Goal: Transaction & Acquisition: Subscribe to service/newsletter

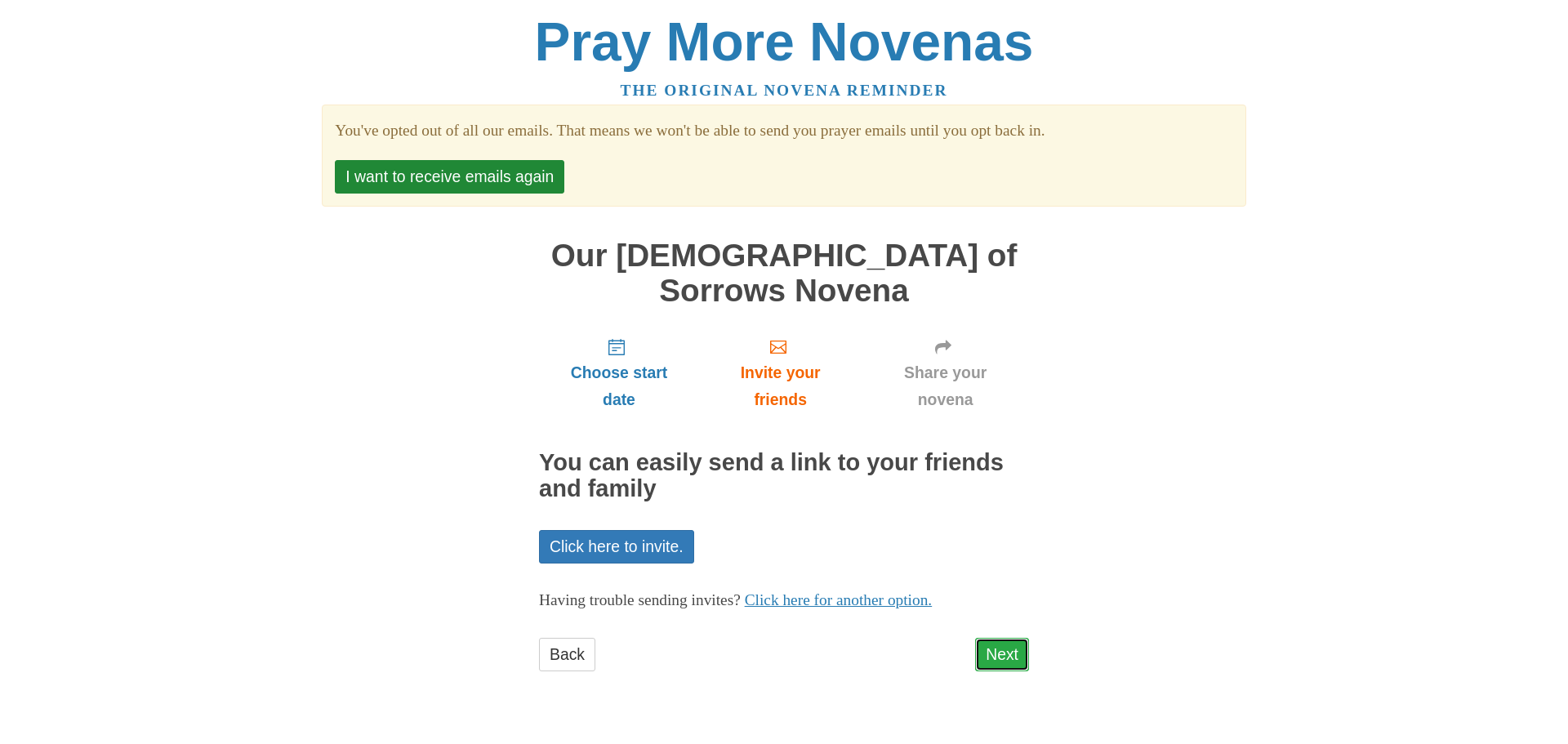
click at [1014, 638] on link "Next" at bounding box center [1002, 654] width 54 height 33
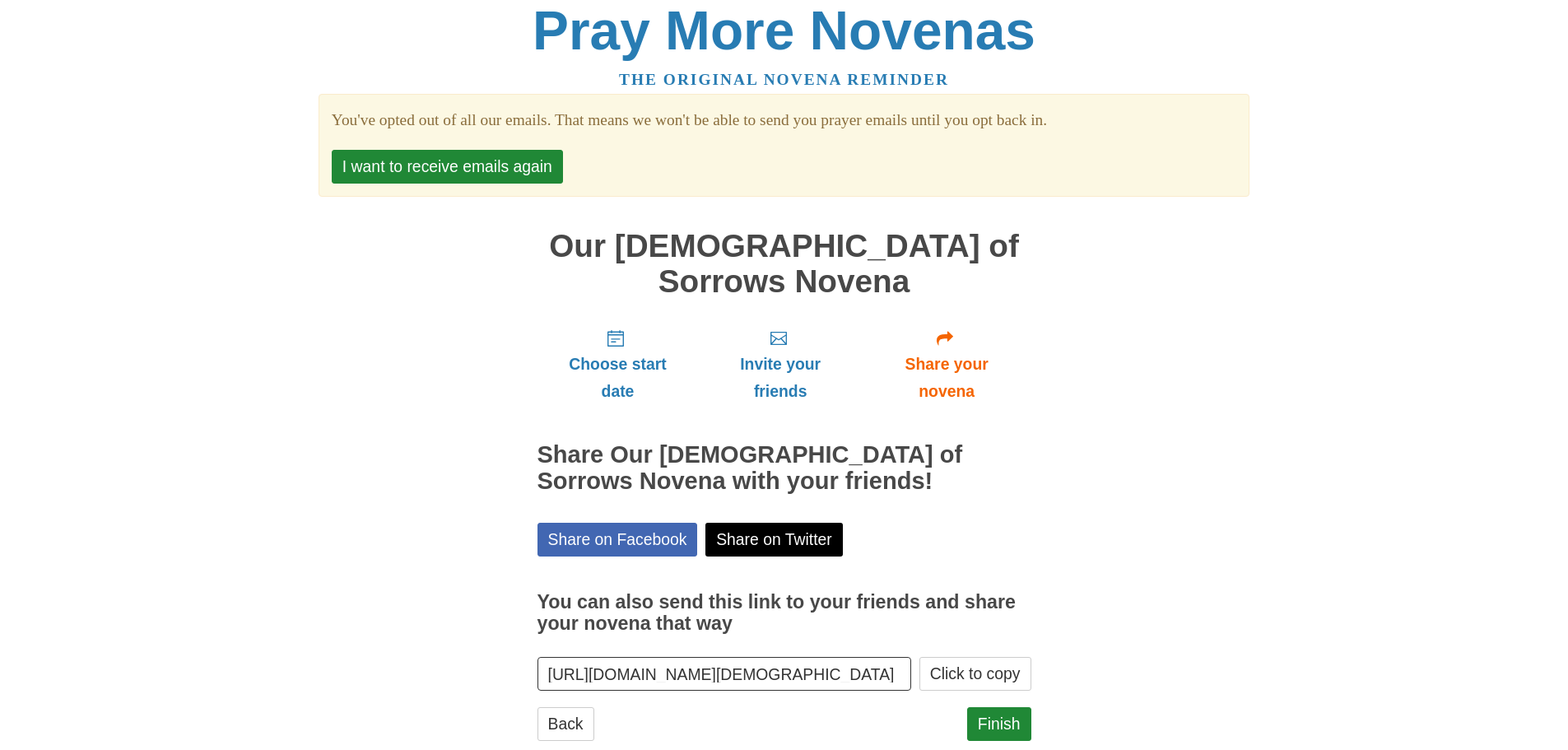
scroll to position [15, 0]
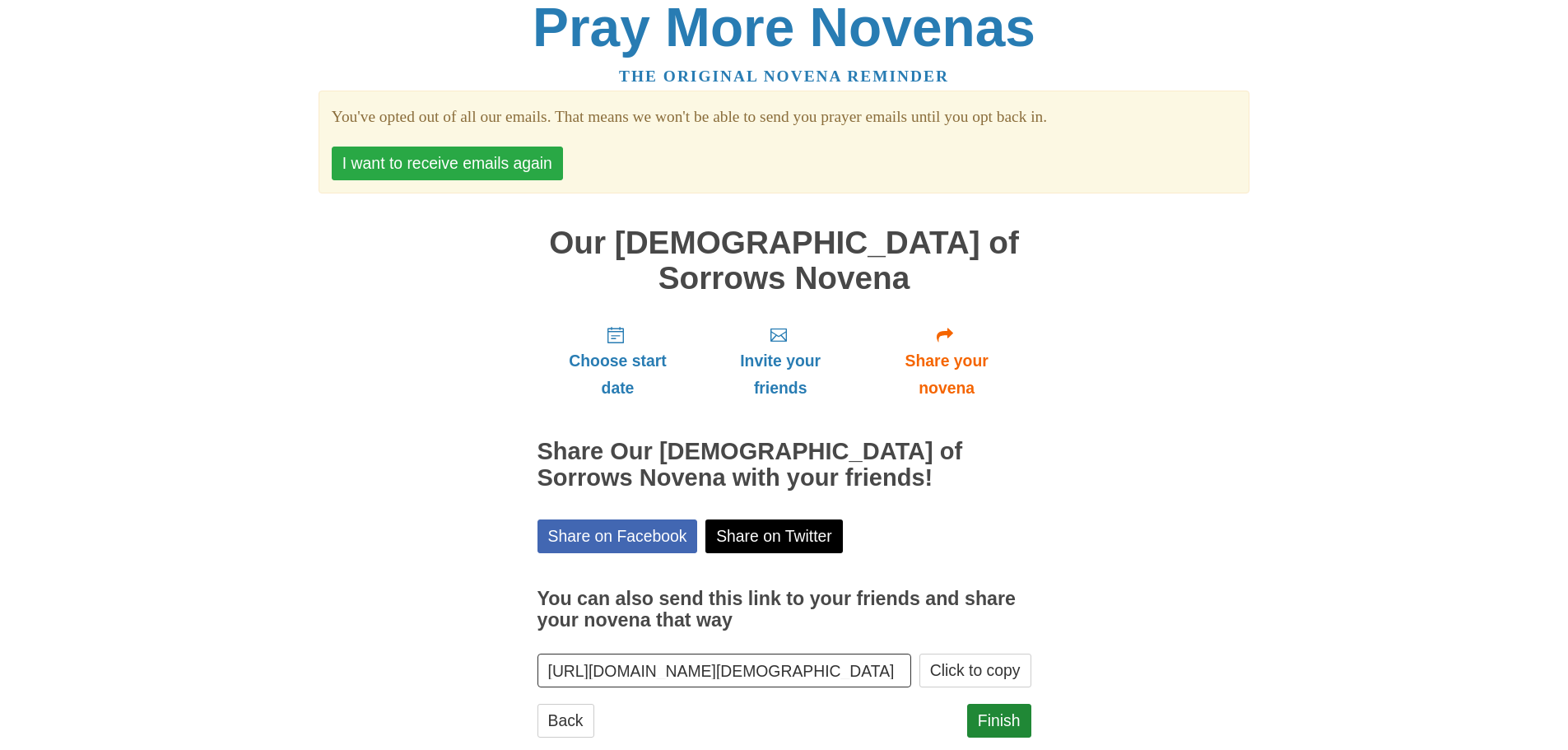
click at [474, 163] on button "I want to receive emails again" at bounding box center [448, 163] width 231 height 34
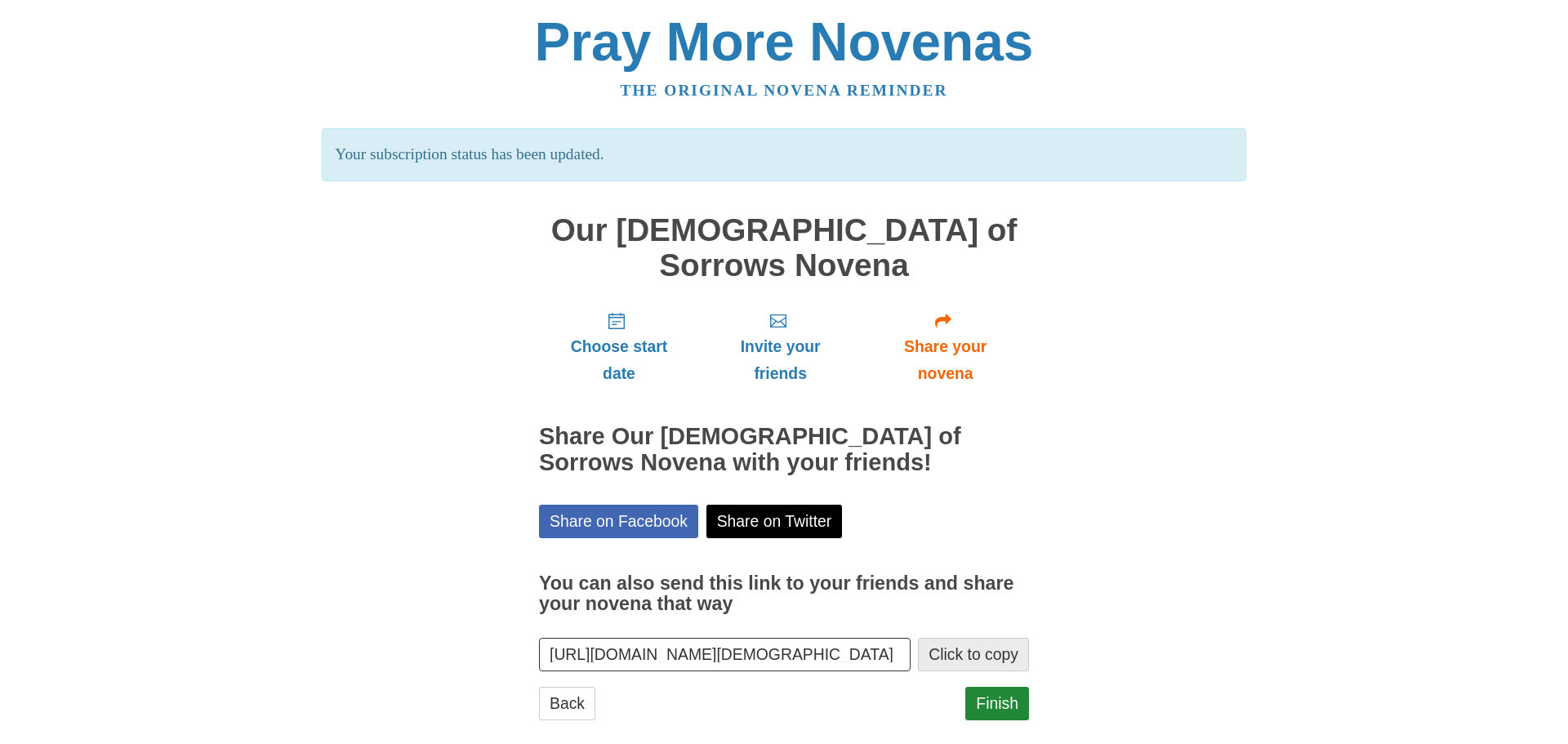
click at [968, 638] on button "Click to copy" at bounding box center [974, 654] width 111 height 33
click at [803, 333] on span "Invite your friends" at bounding box center [780, 360] width 130 height 54
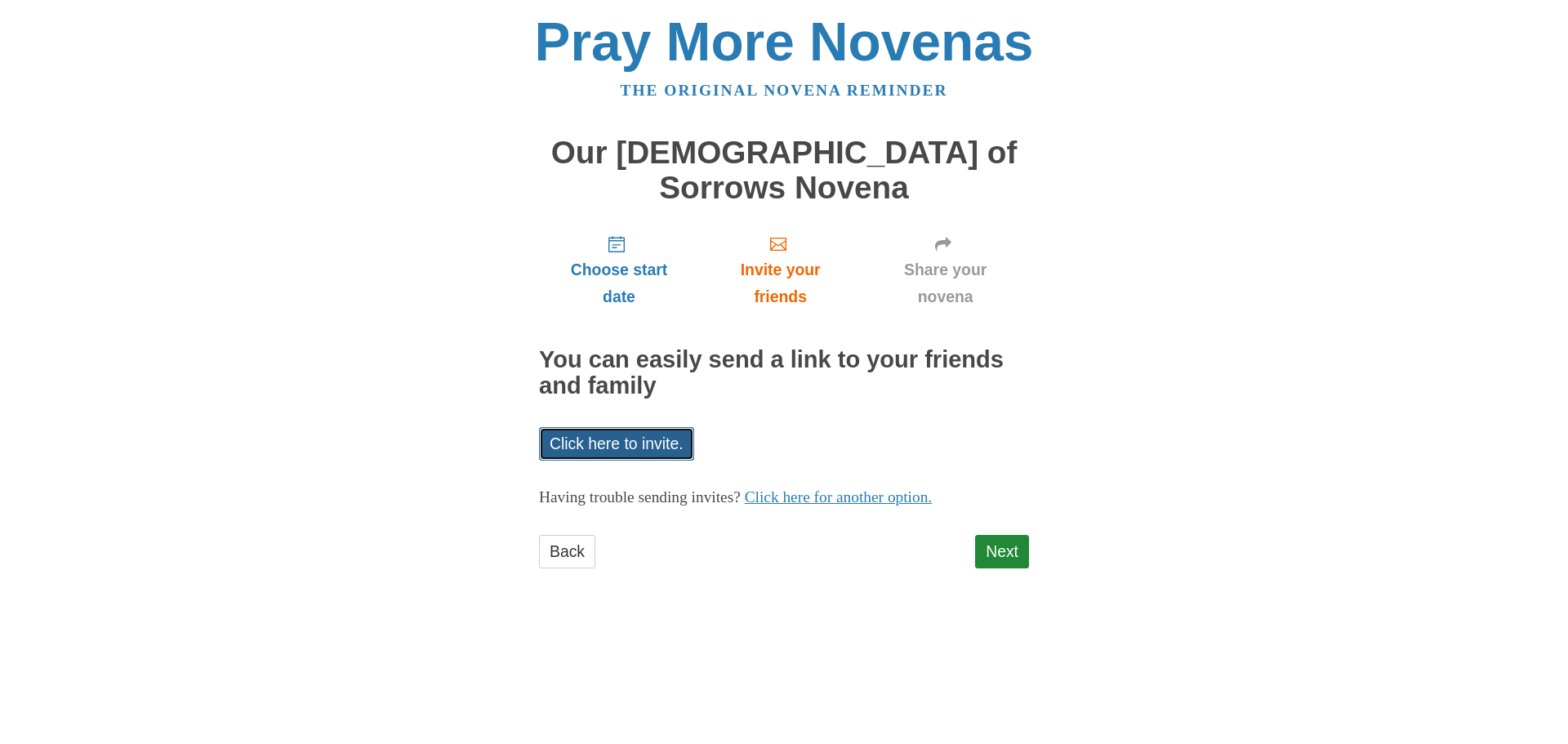
click at [673, 427] on link "Click here to invite." at bounding box center [616, 443] width 156 height 33
click at [1106, 482] on div "Pray More Novenas The original novena reminder Our Lady of Sorrows Novena Choos…" at bounding box center [784, 308] width 955 height 616
click at [933, 489] on link "Click here for another option." at bounding box center [839, 497] width 188 height 18
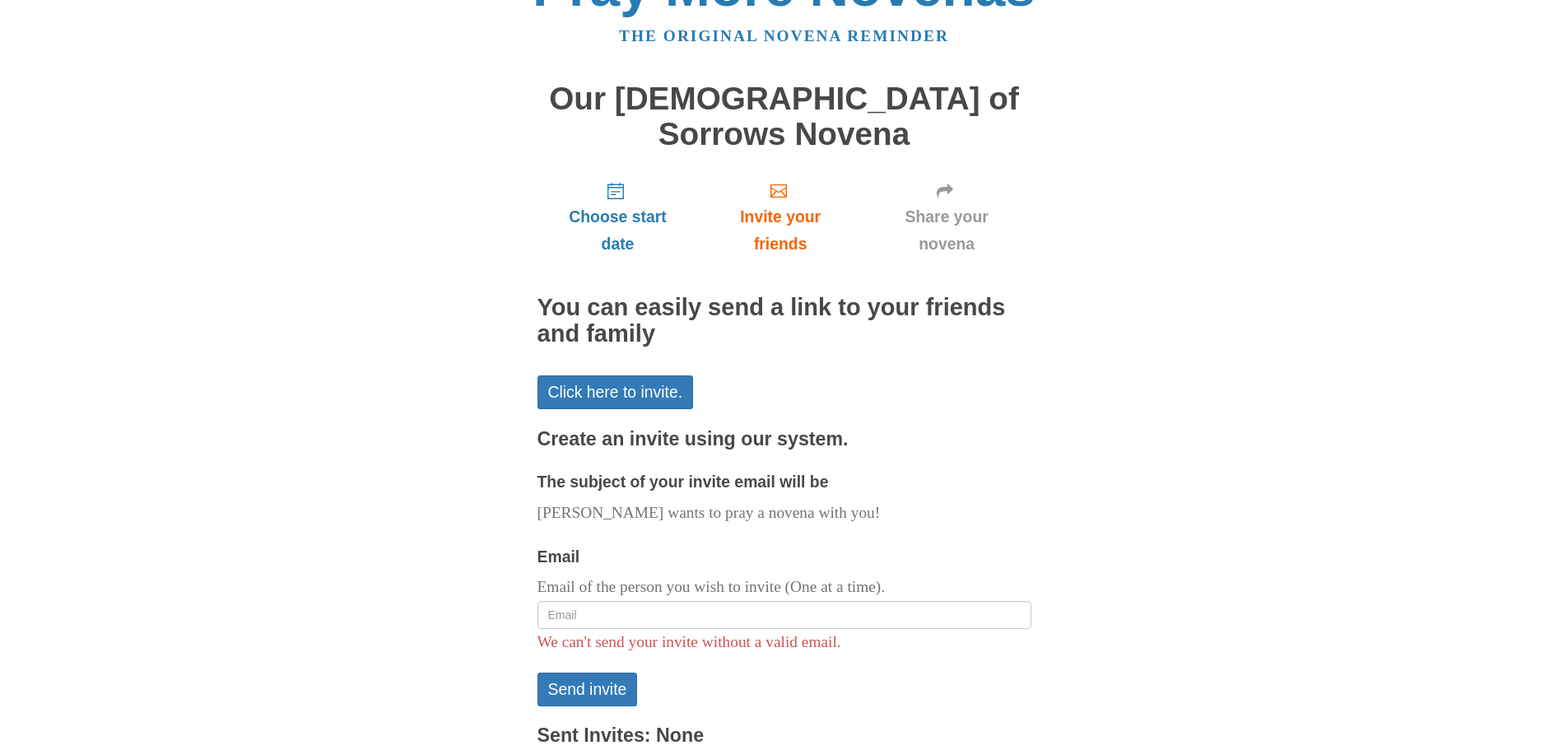
scroll to position [117, 0]
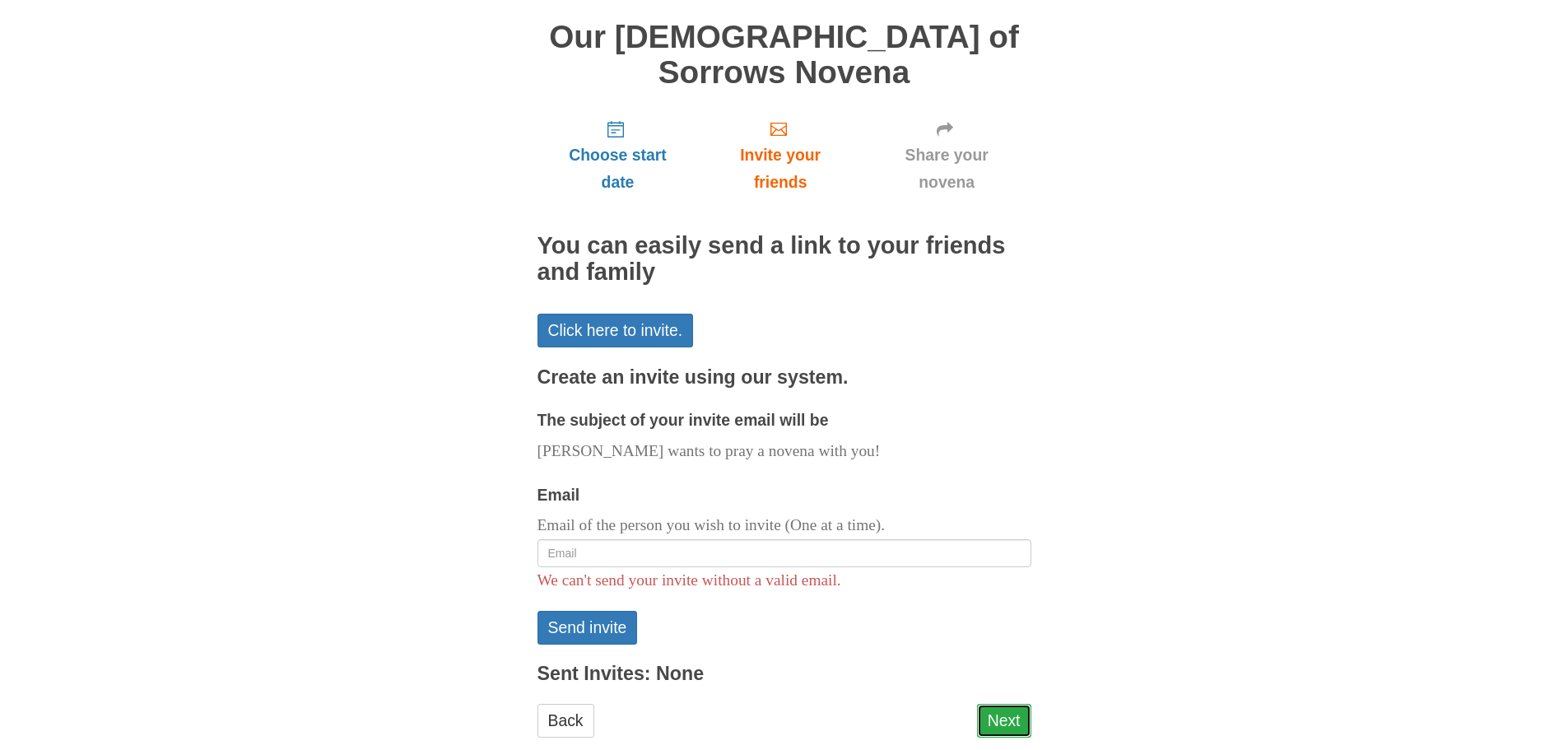
click at [1014, 703] on link "Next" at bounding box center [1004, 720] width 54 height 34
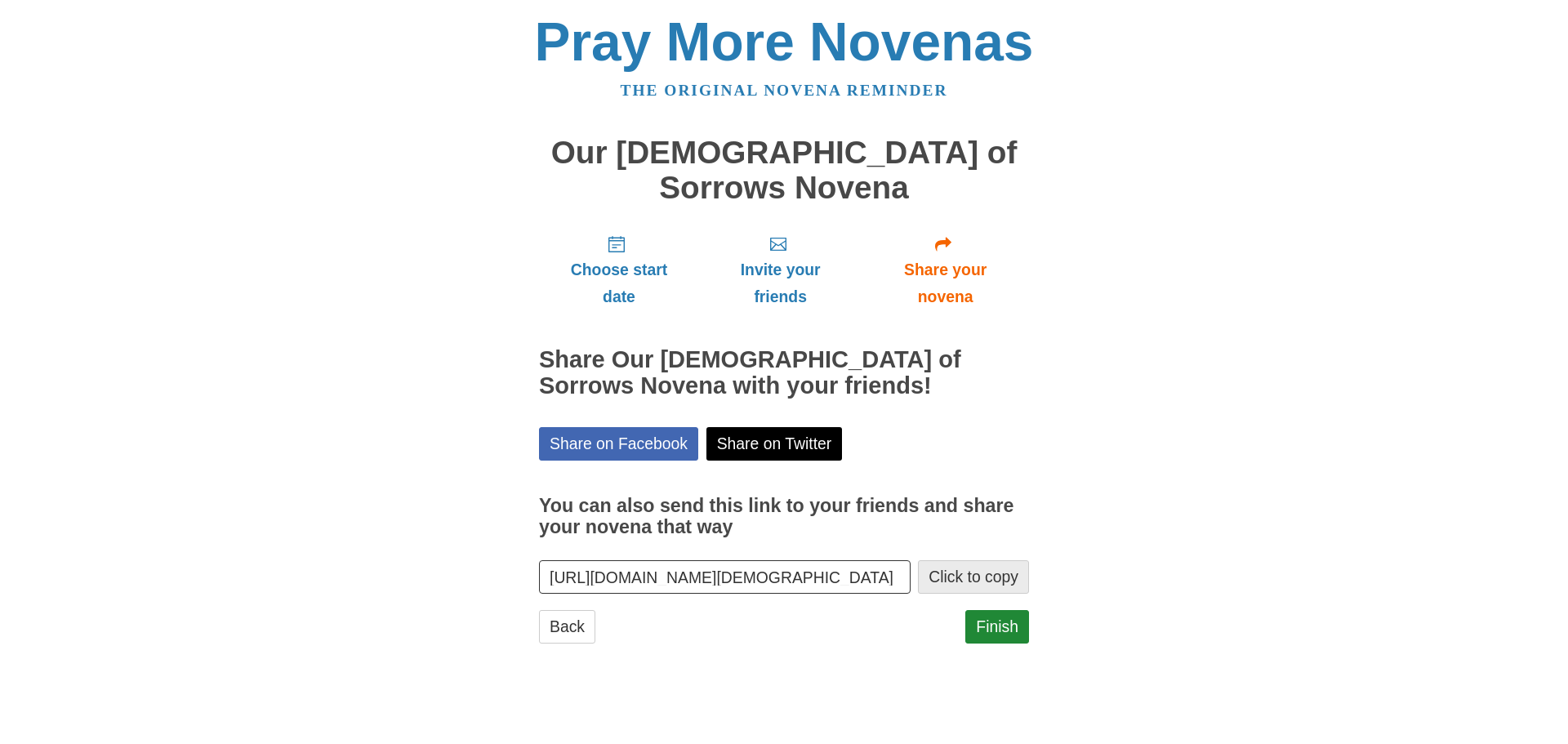
click at [950, 560] on button "Click to copy" at bounding box center [974, 577] width 111 height 33
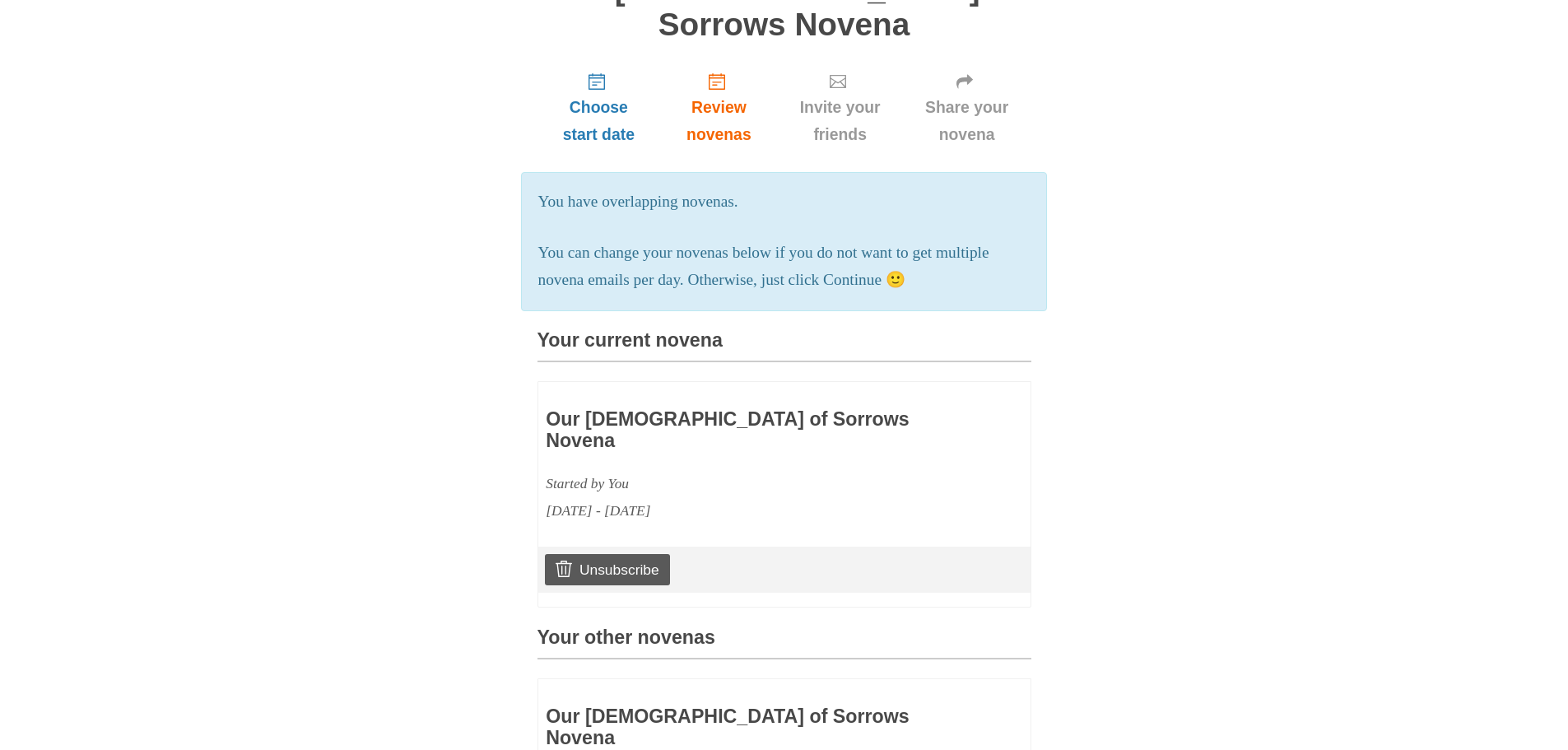
scroll to position [493, 0]
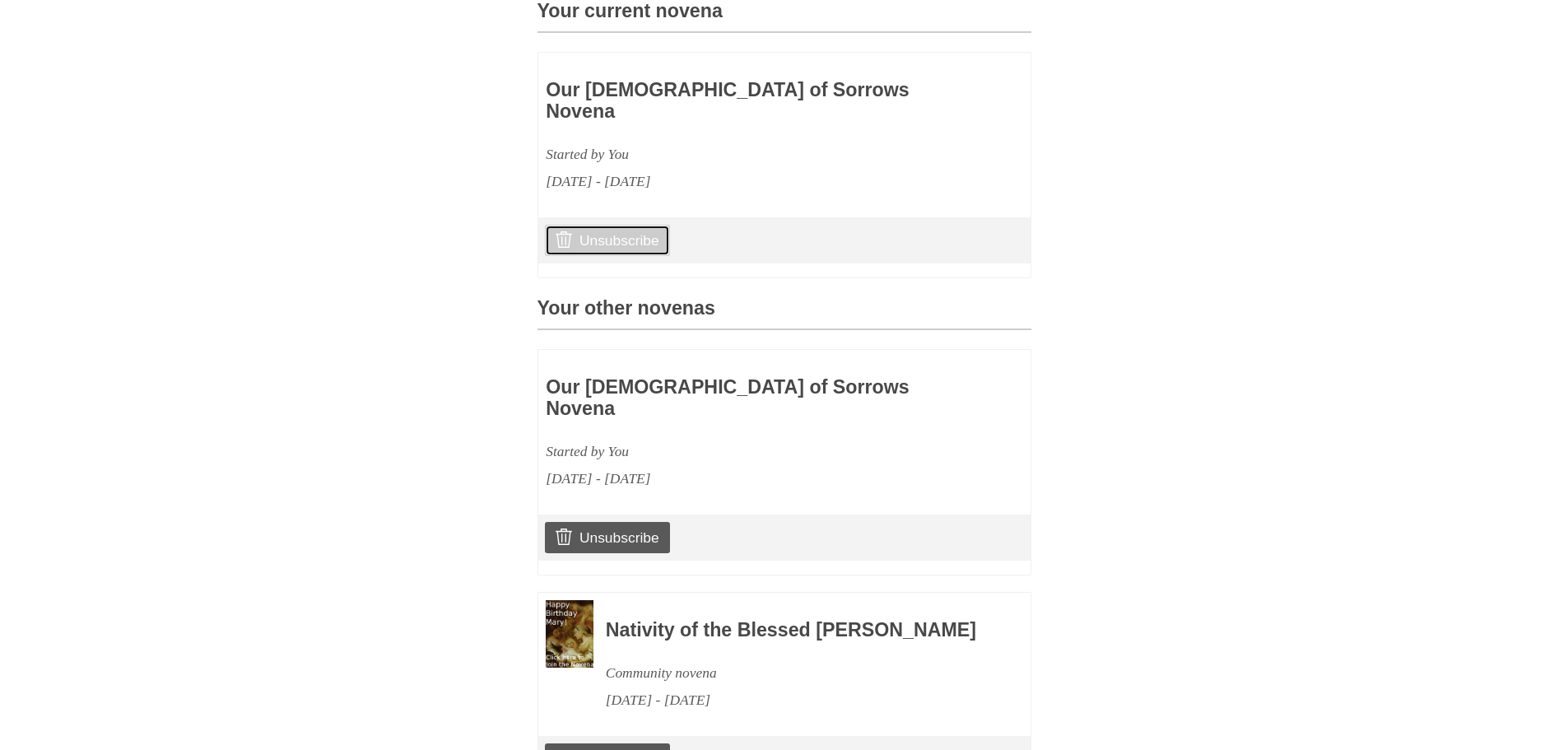
click at [626, 225] on link "Unsubscribe" at bounding box center [606, 241] width 124 height 32
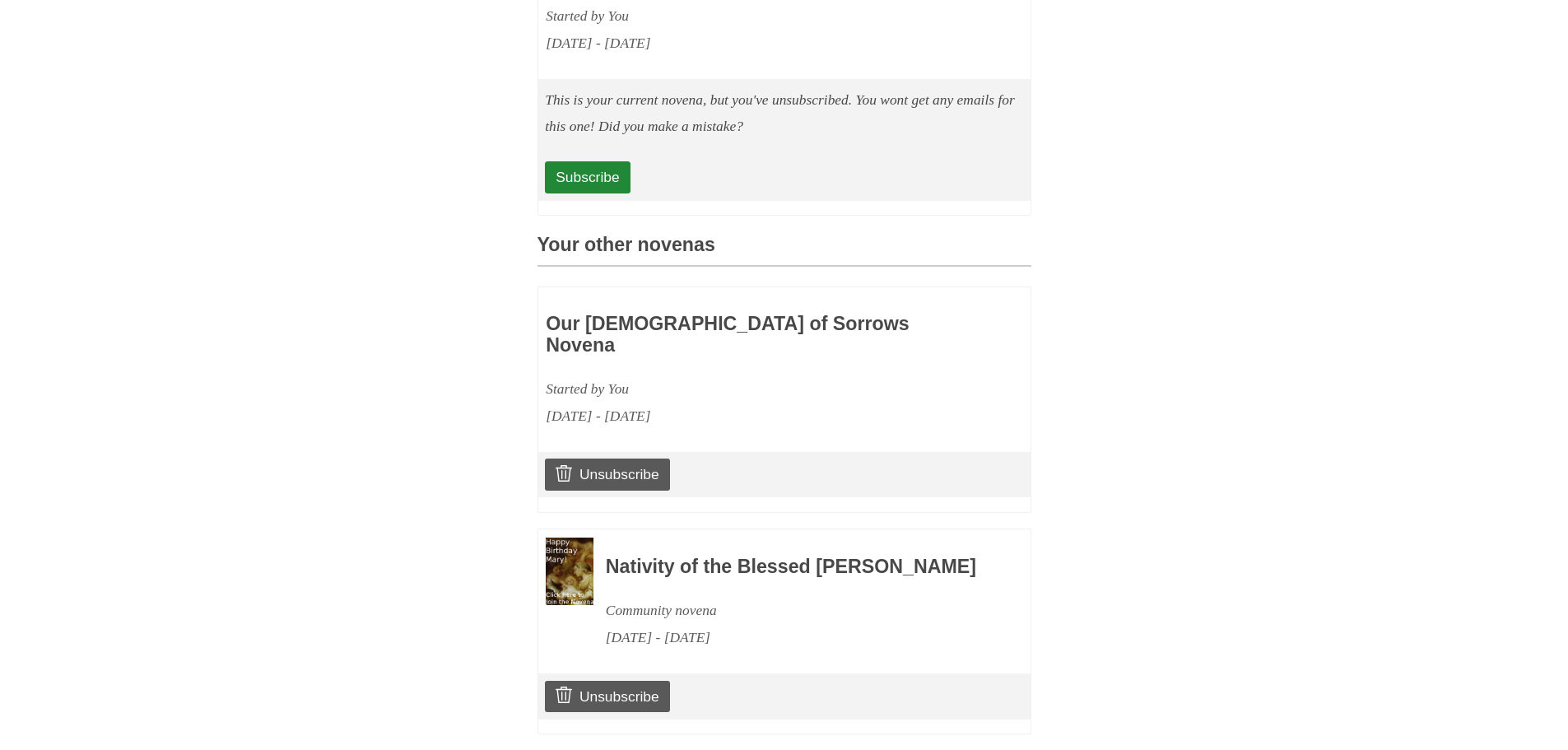
scroll to position [741, 0]
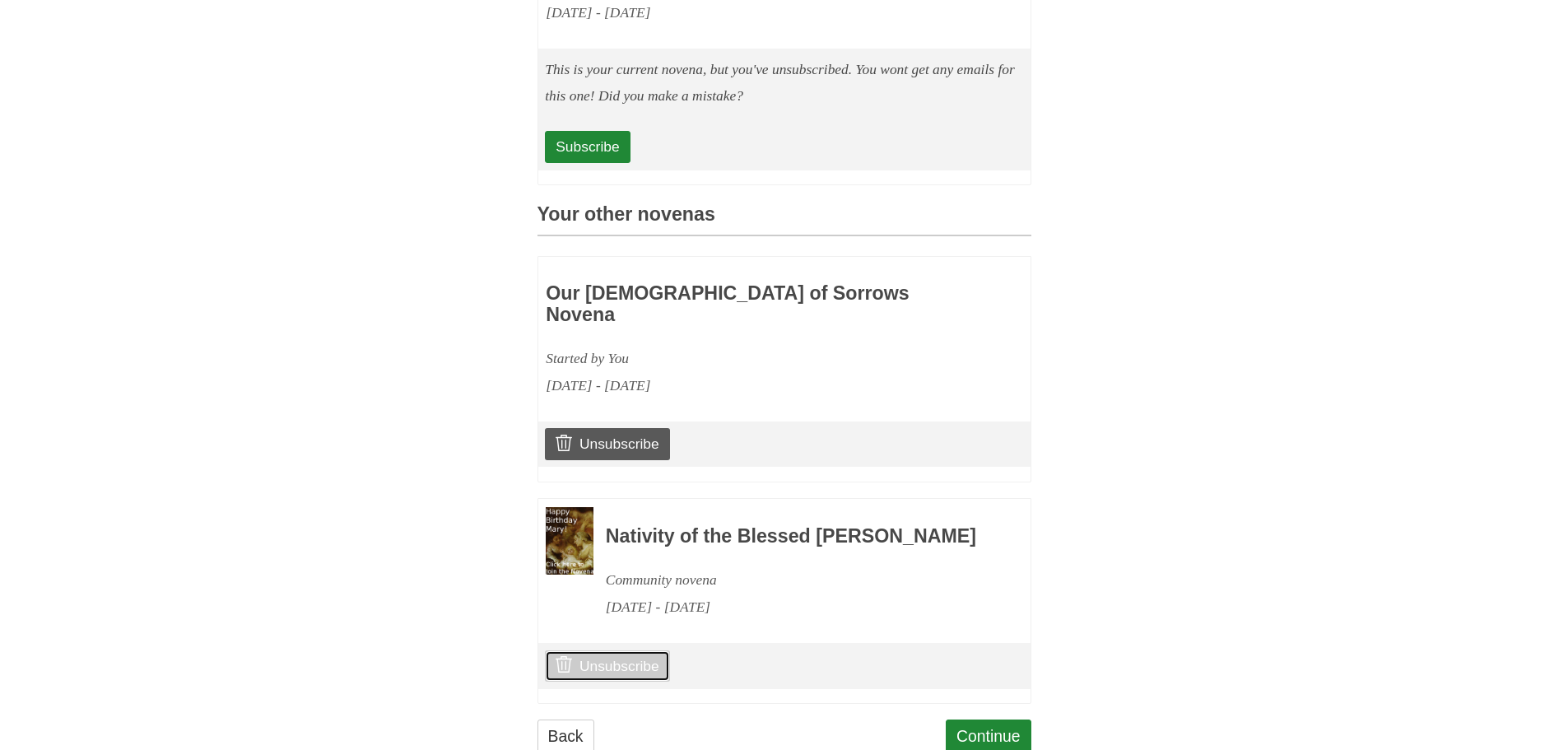
click at [618, 650] on link "Unsubscribe" at bounding box center [606, 666] width 124 height 32
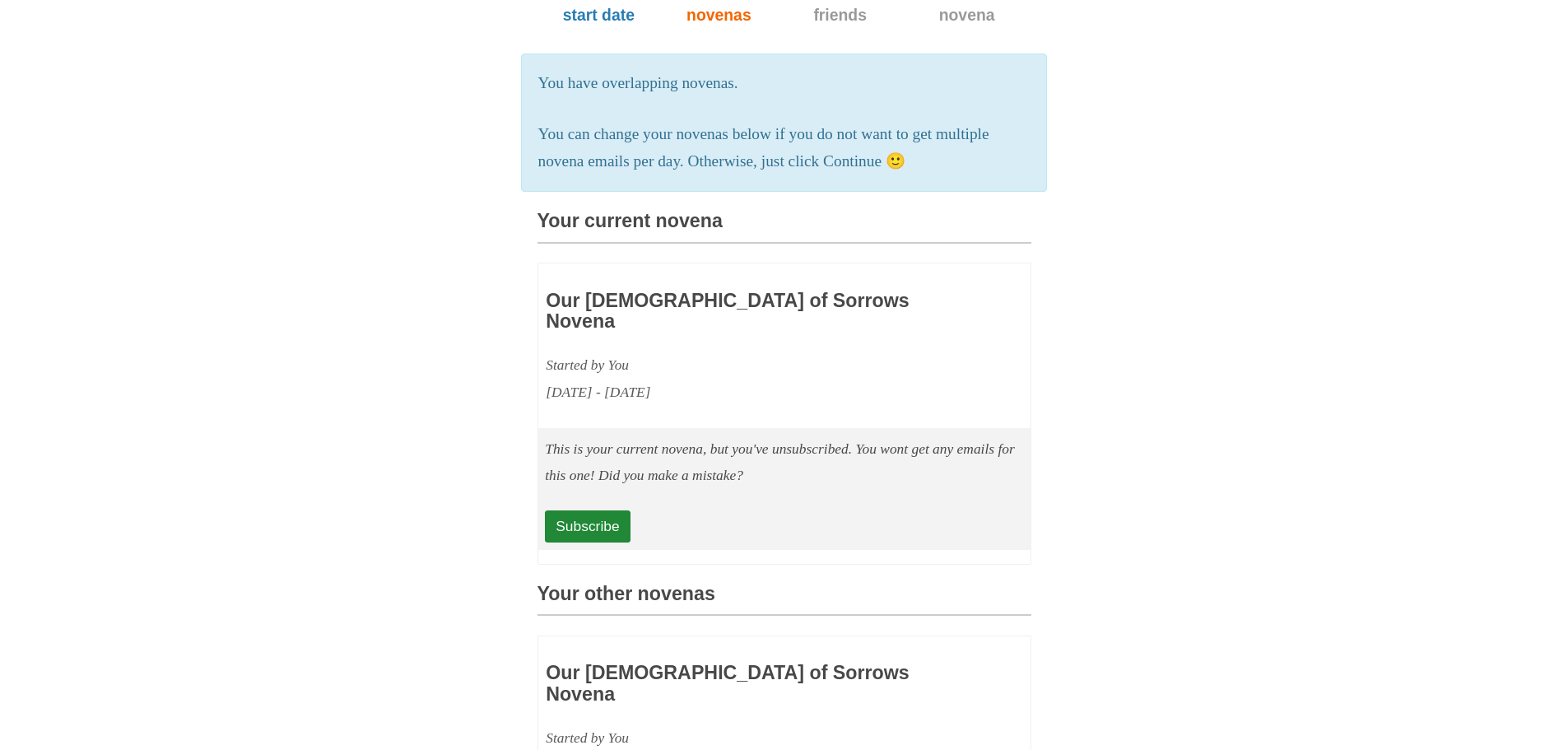
scroll to position [352, 0]
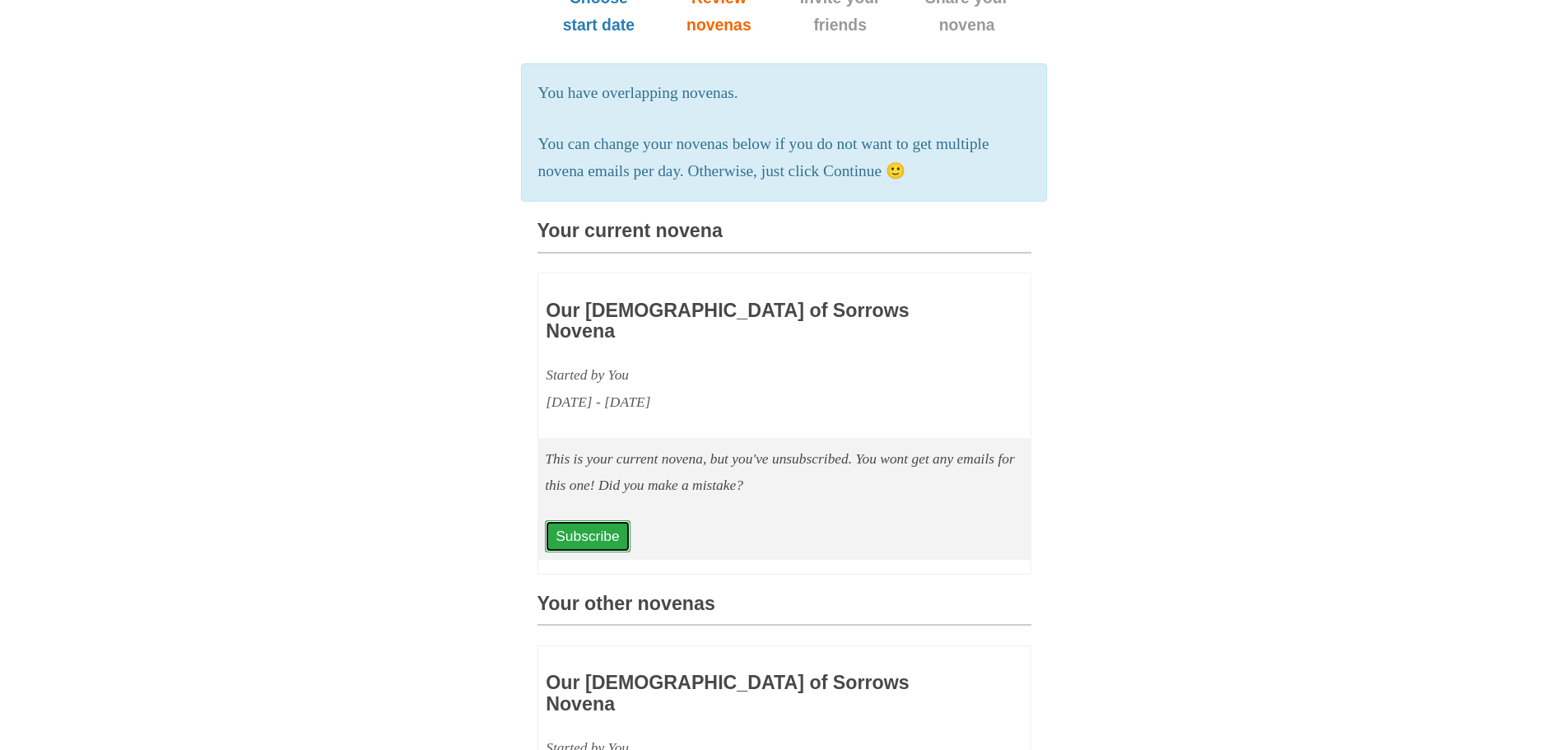
click at [594, 521] on link "Subscribe" at bounding box center [587, 536] width 85 height 32
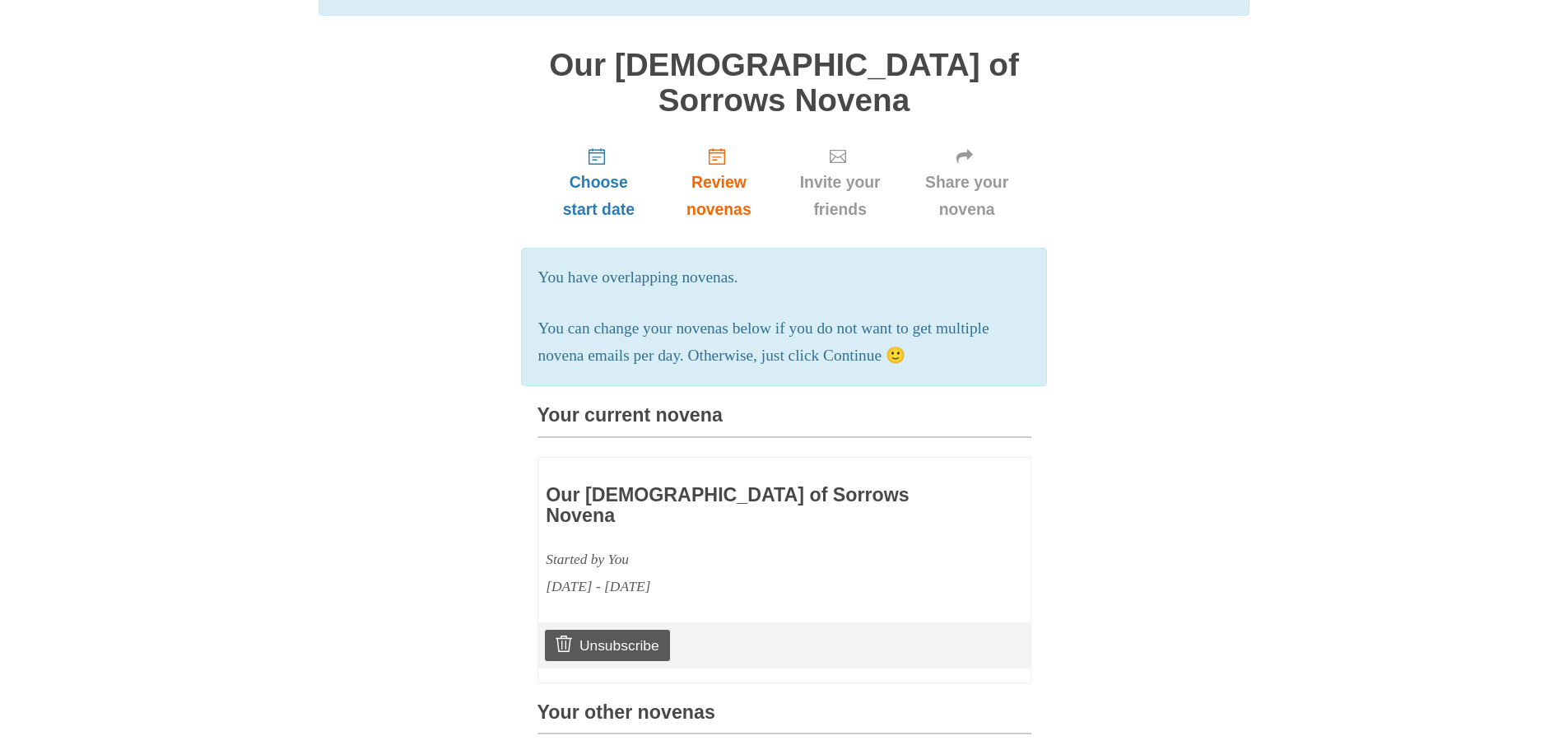
scroll to position [164, 0]
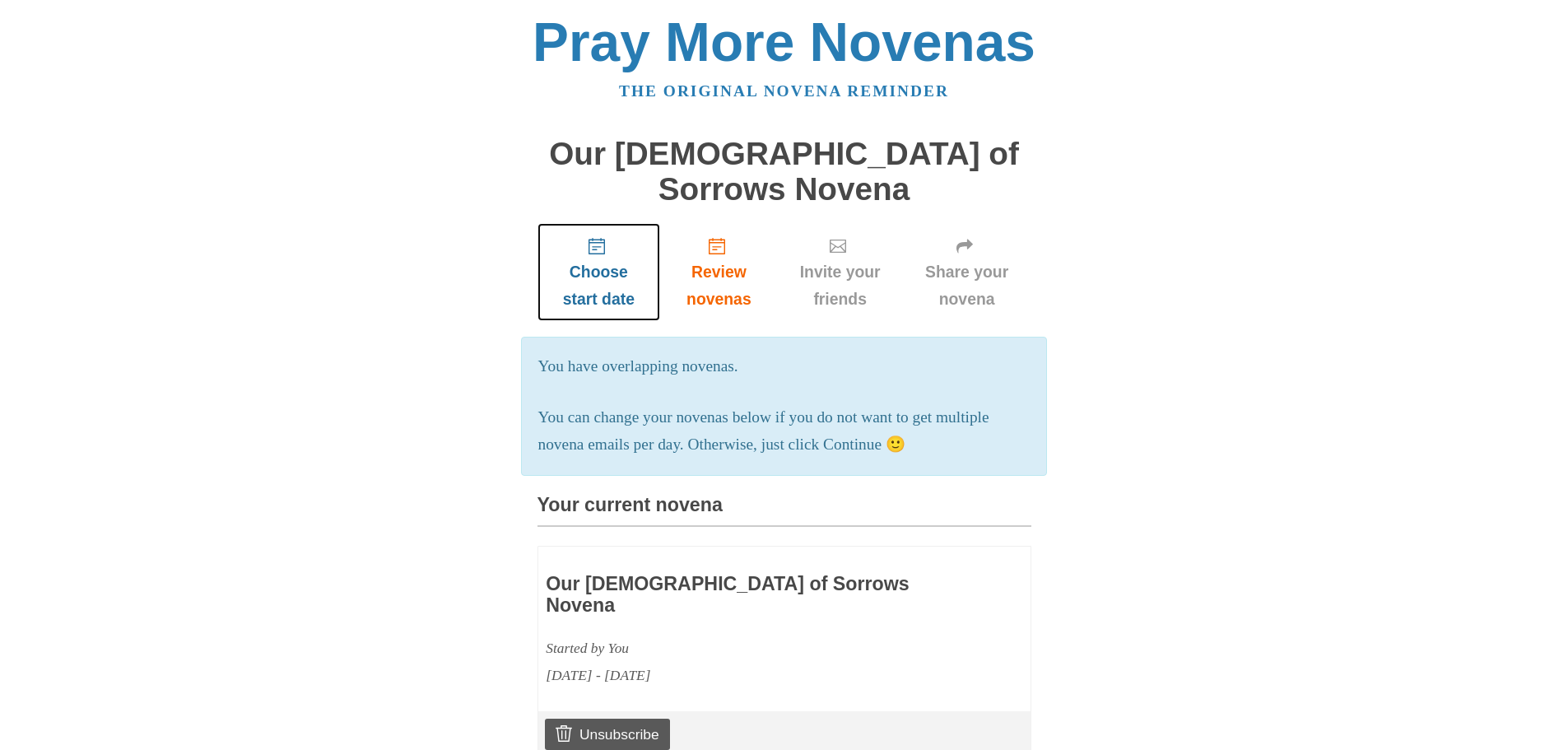
click at [615, 258] on span "Choose start date" at bounding box center [599, 285] width 90 height 54
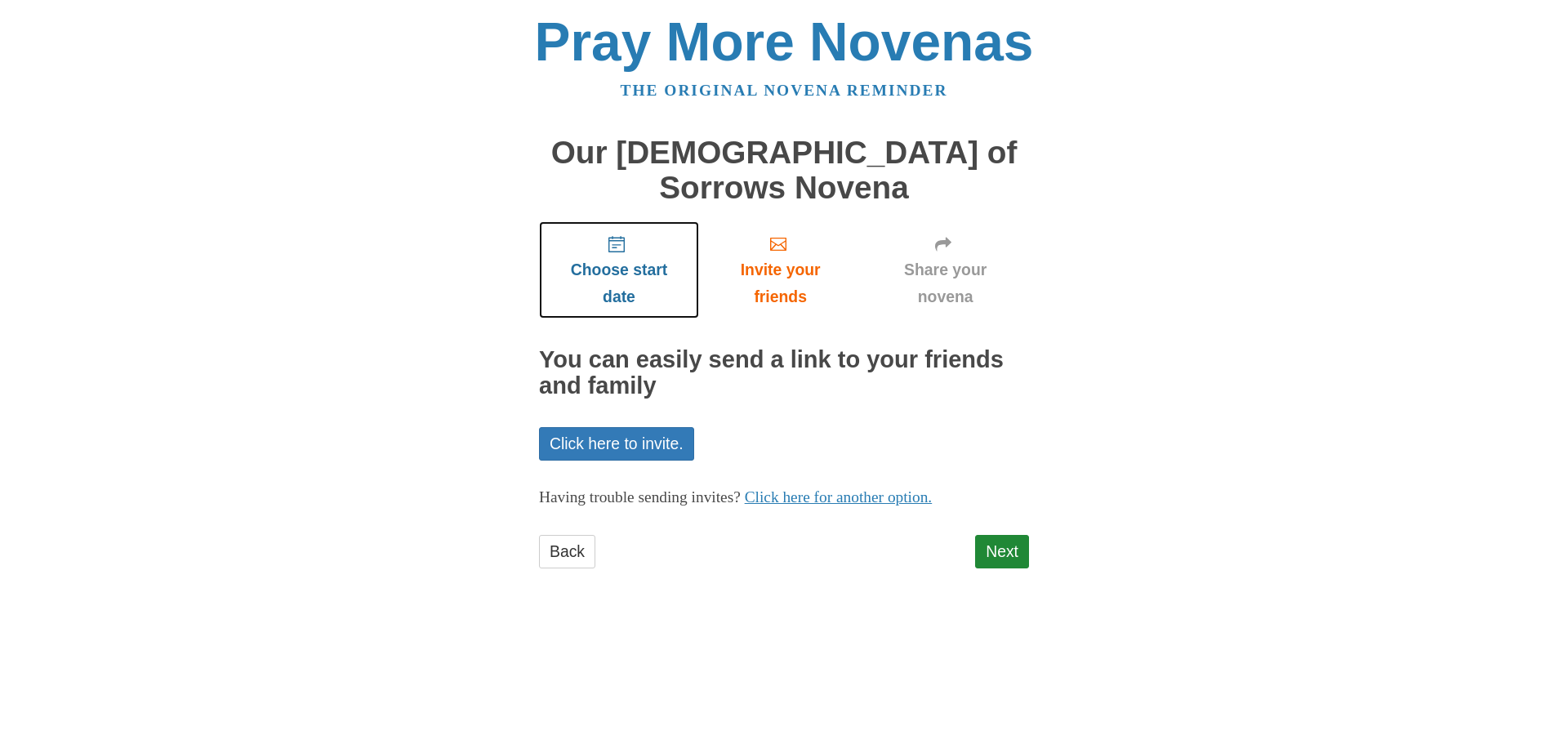
click at [608, 256] on span "Choose start date" at bounding box center [619, 283] width 128 height 54
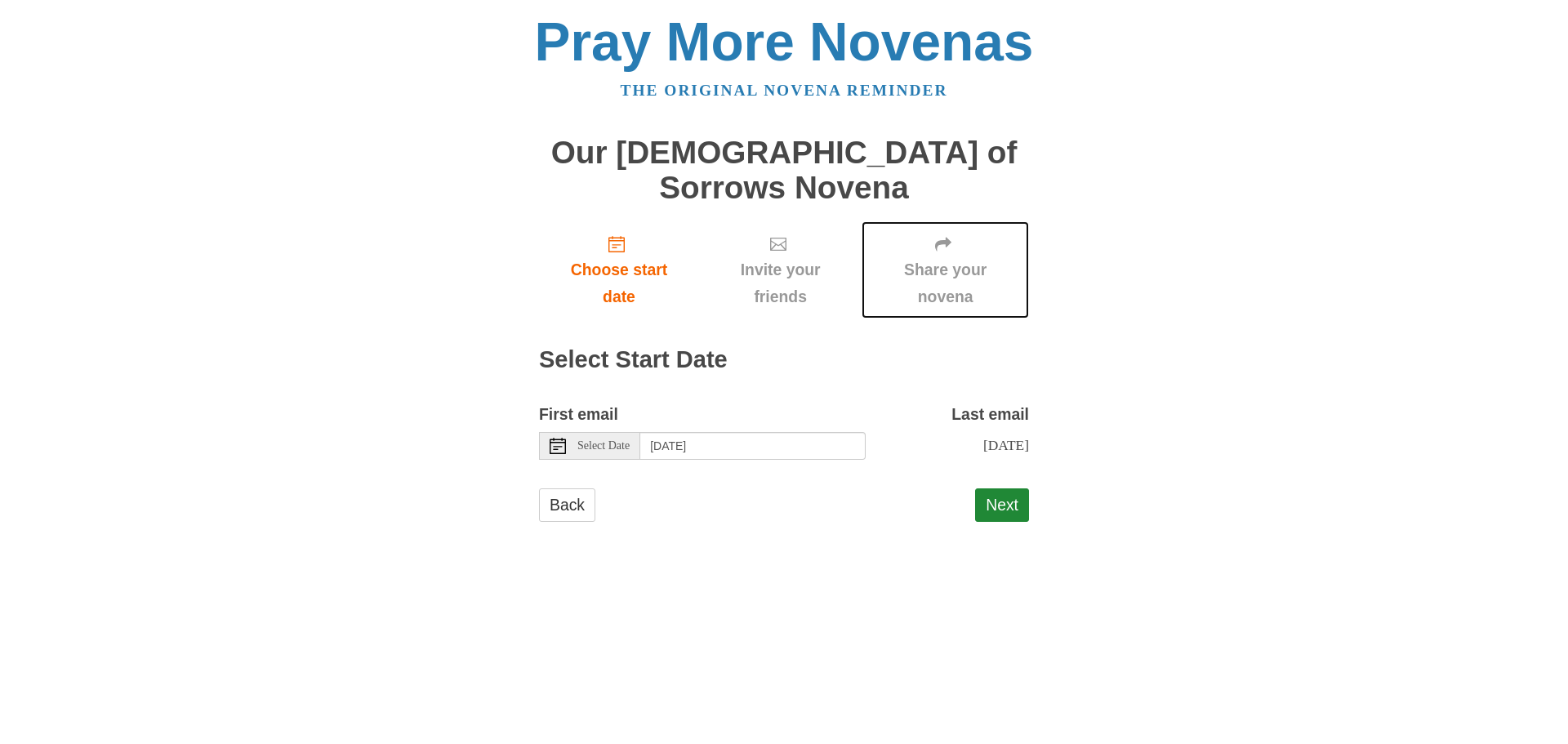
click at [957, 256] on span "Share your novena" at bounding box center [946, 283] width 135 height 54
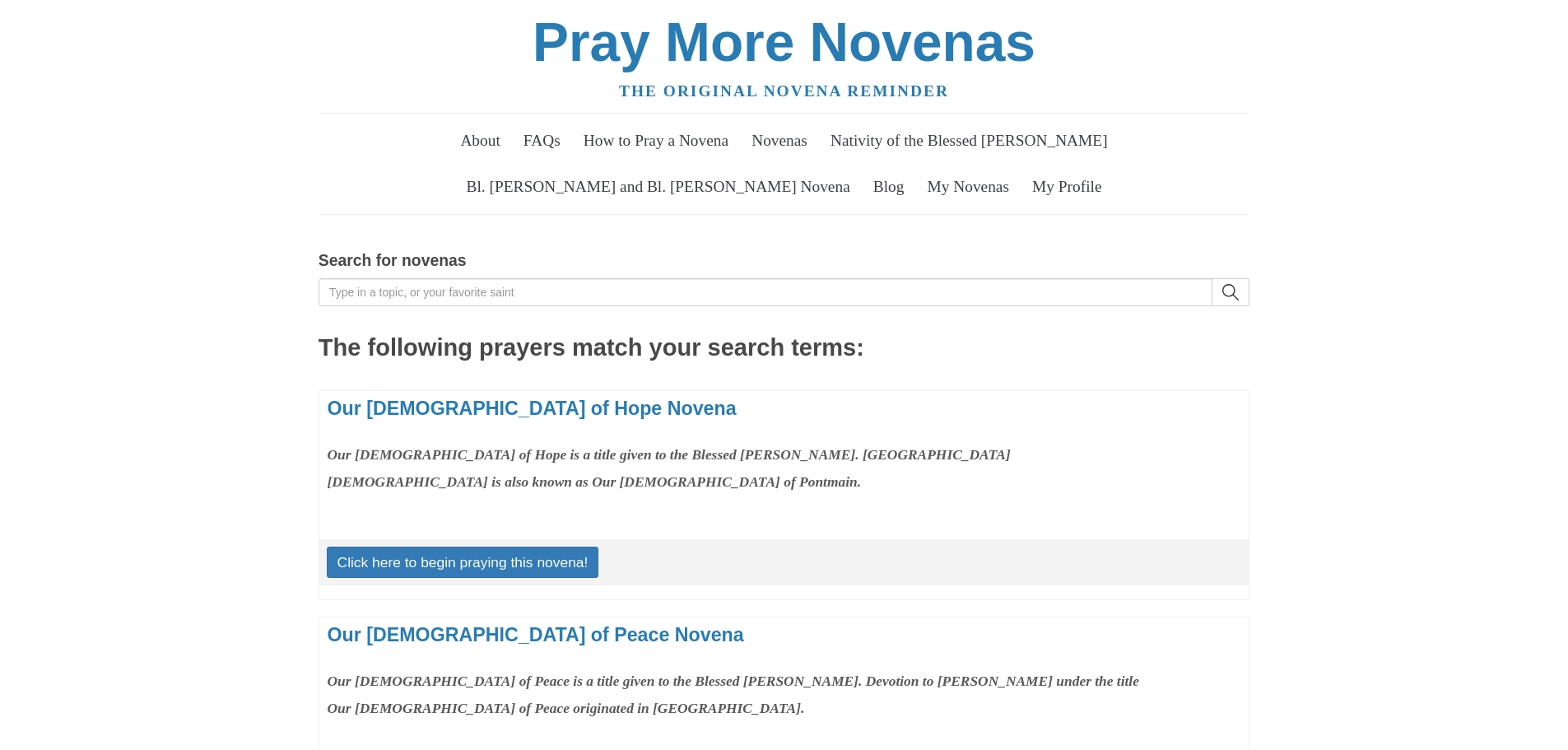
scroll to position [906, 0]
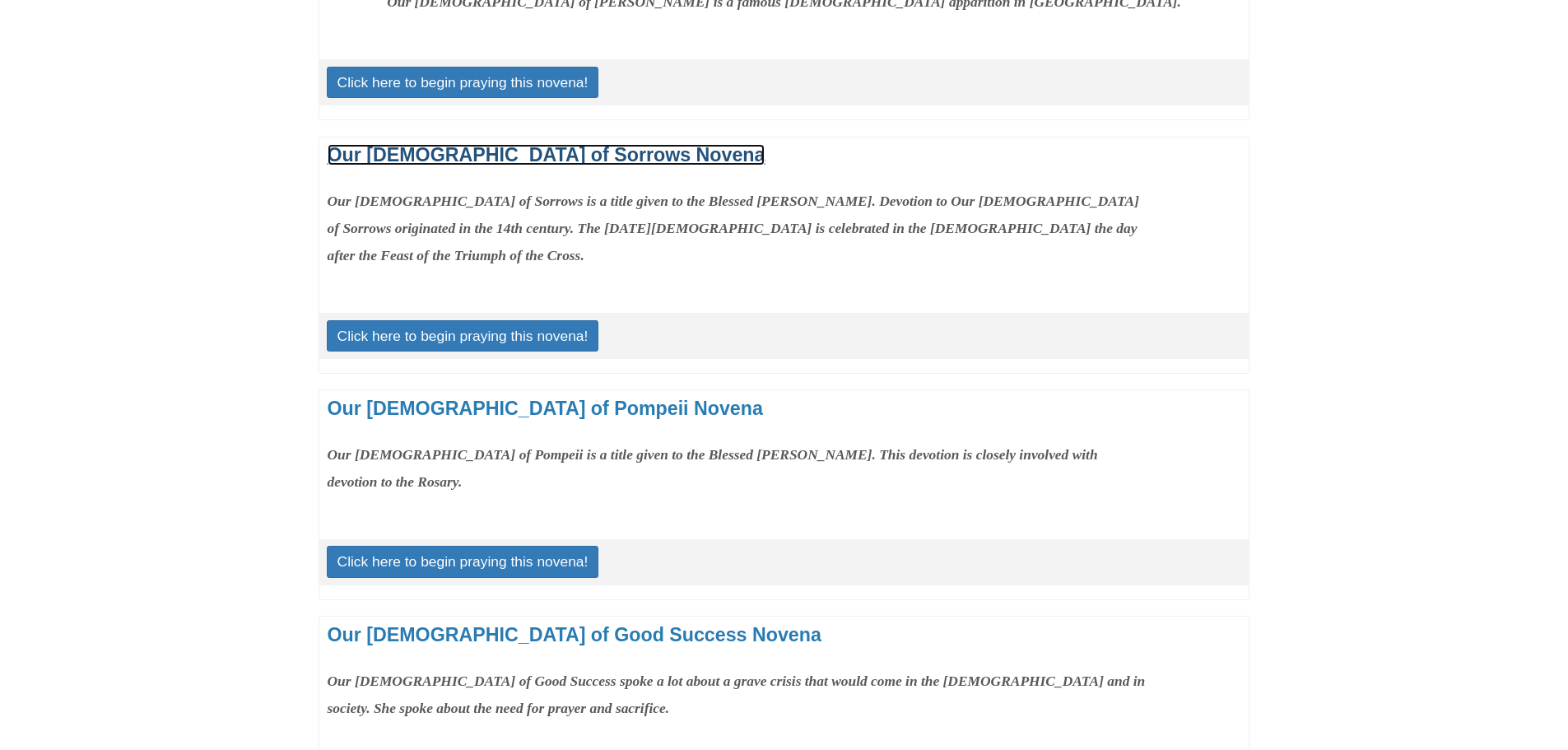
click at [441, 146] on link "Our [DEMOGRAPHIC_DATA] of Sorrows Novena" at bounding box center [546, 154] width 437 height 21
